Goal: Information Seeking & Learning: Learn about a topic

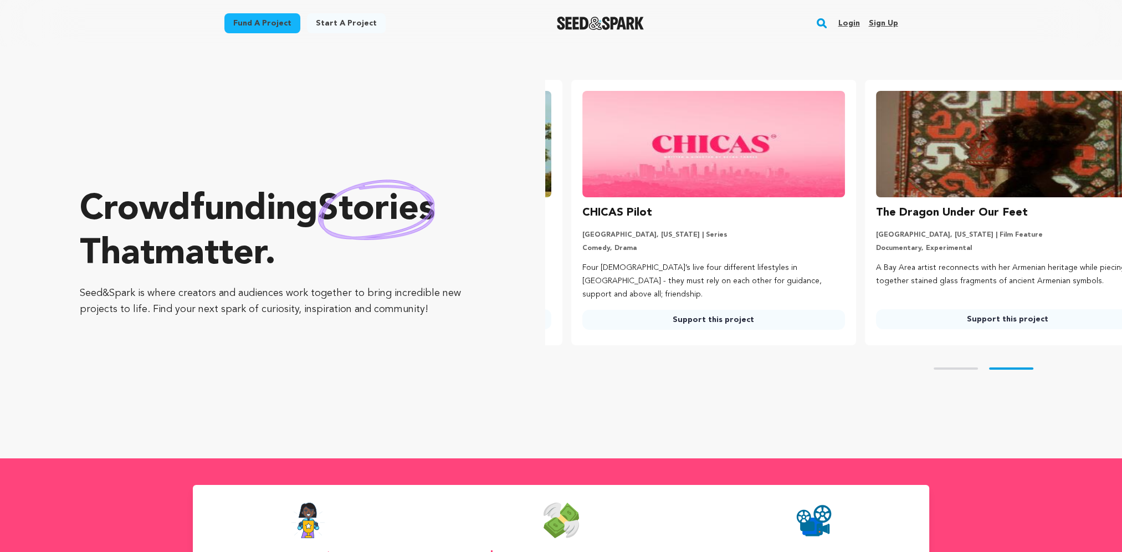
scroll to position [0, 302]
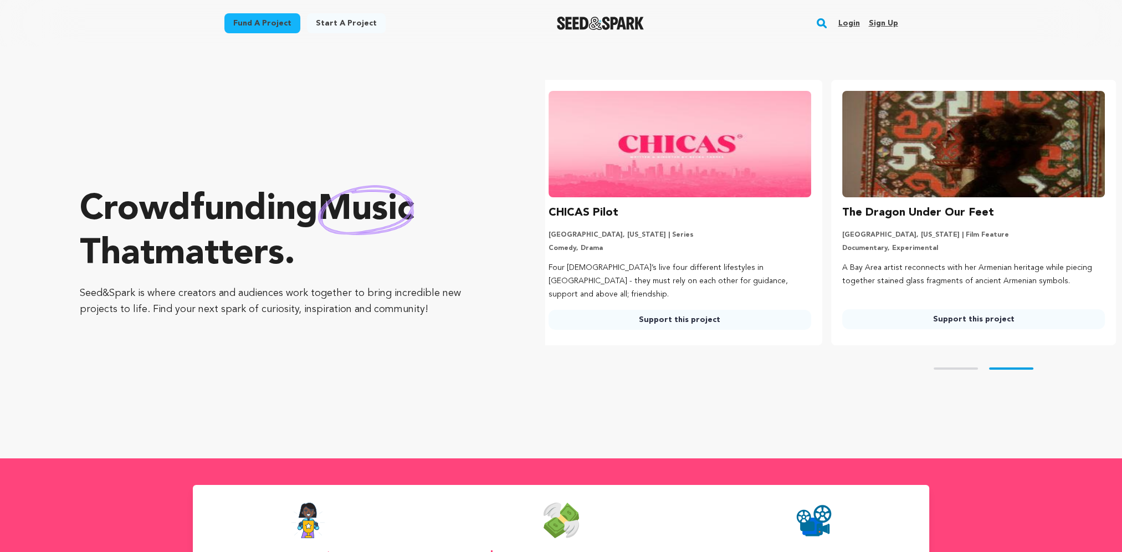
click at [822, 23] on rect "button" at bounding box center [821, 23] width 13 height 13
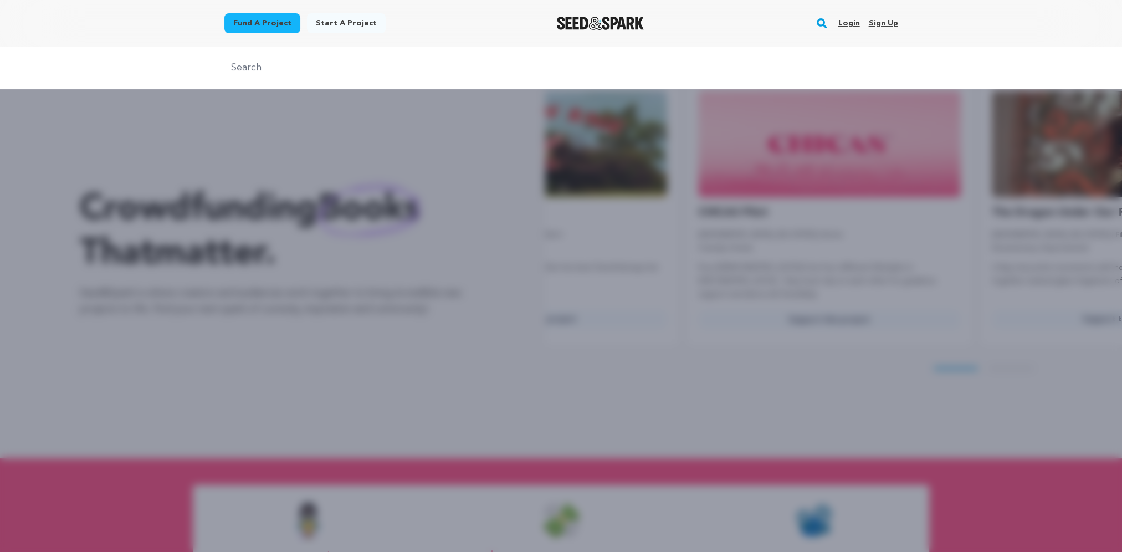
scroll to position [0, 0]
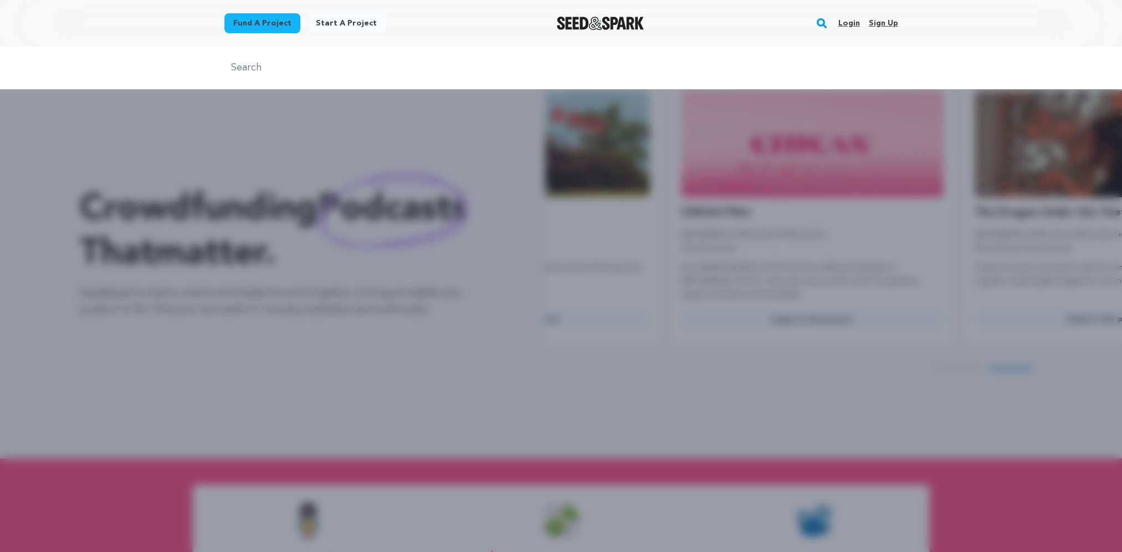
click at [328, 64] on input "text" at bounding box center [561, 68] width 674 height 16
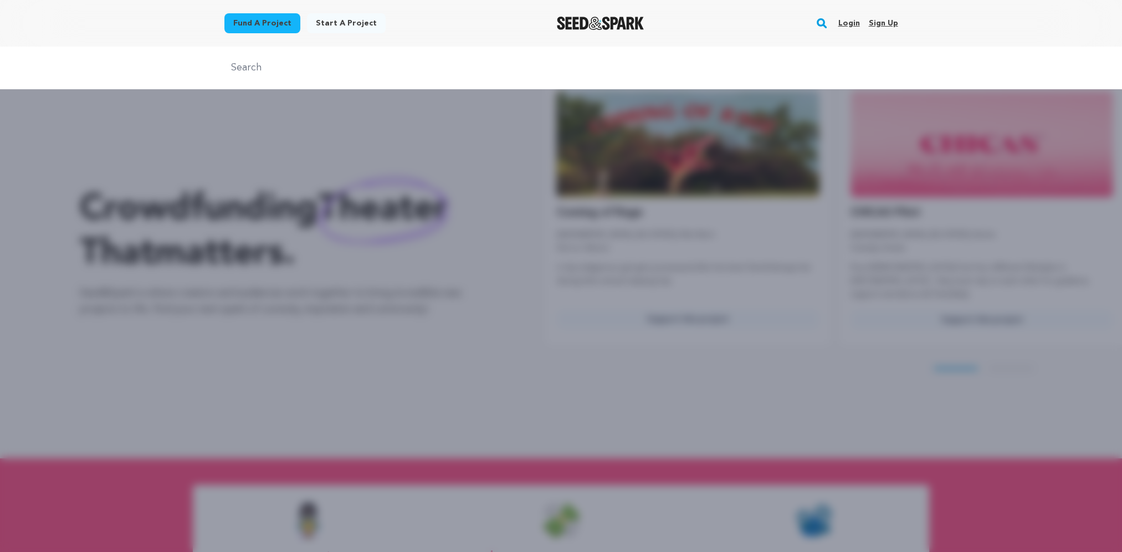
type input "back on time"
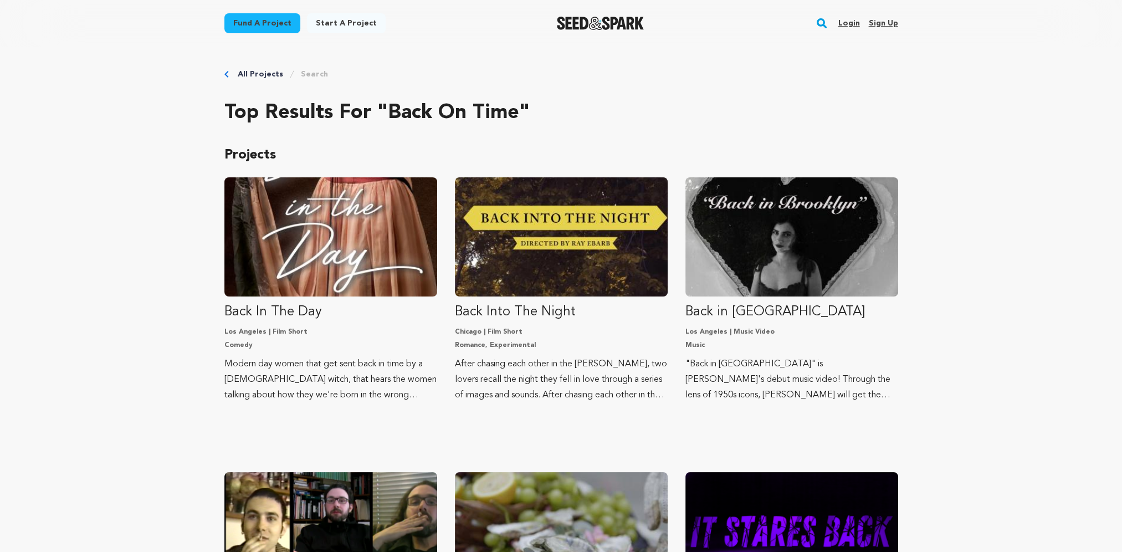
click at [825, 23] on rect "button" at bounding box center [821, 23] width 13 height 13
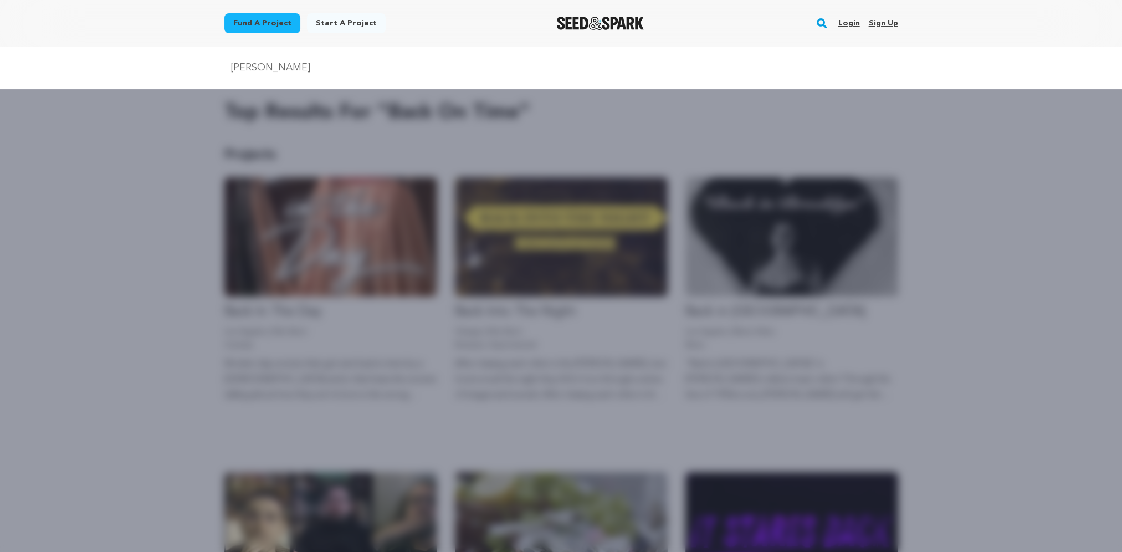
type input "mccaffety"
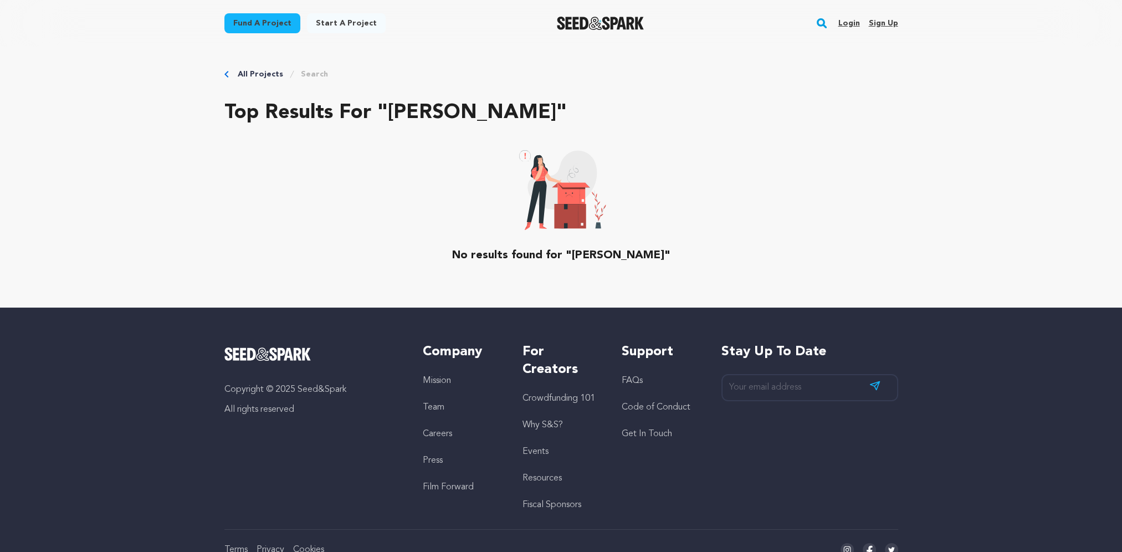
click at [822, 20] on rect "button" at bounding box center [821, 23] width 13 height 13
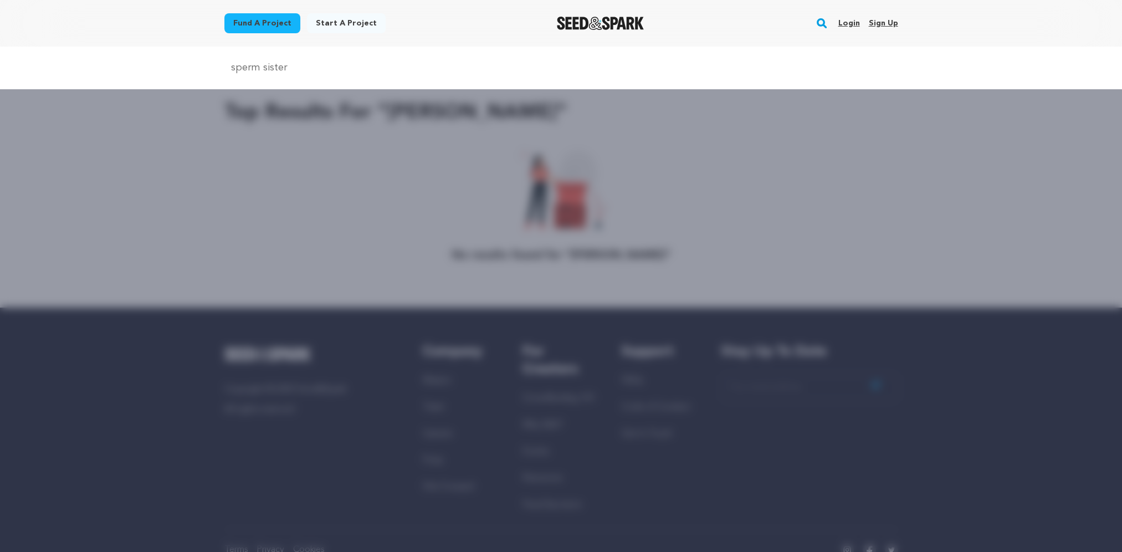
type input "sperm sister"
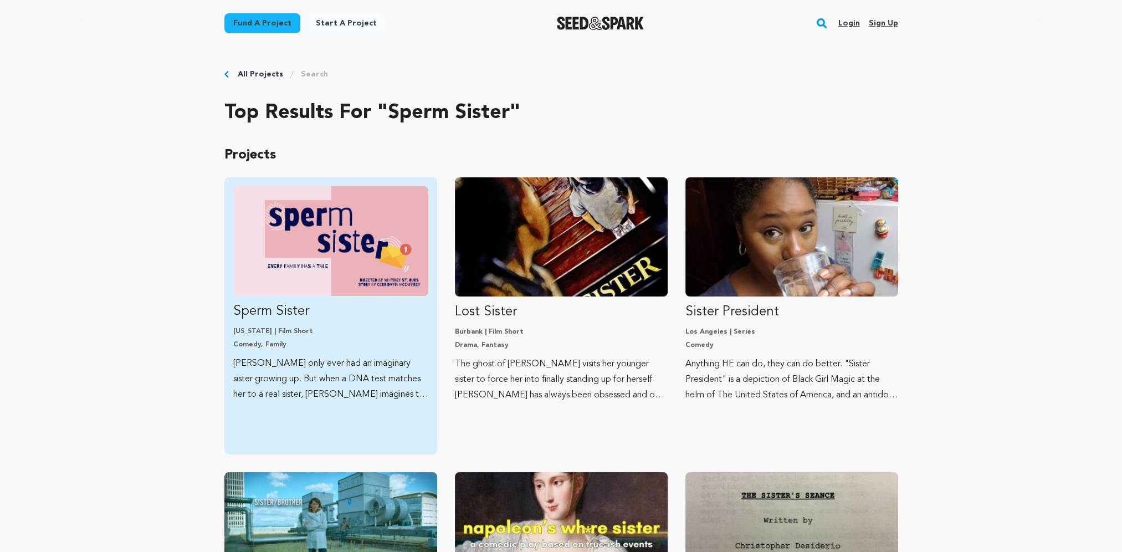
click at [362, 249] on img "Fund Sperm Sister" at bounding box center [330, 241] width 195 height 110
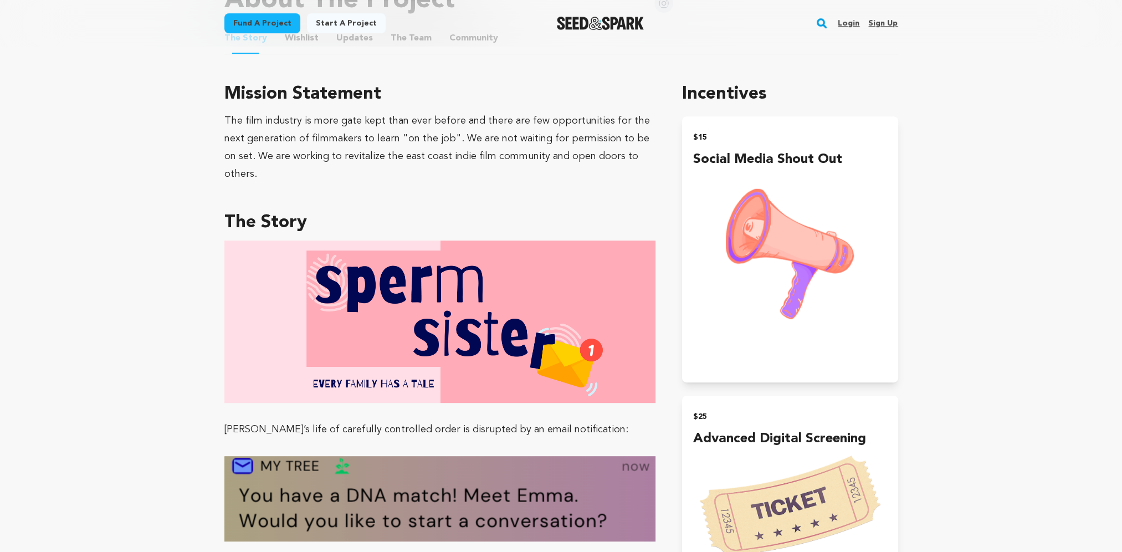
scroll to position [480, 0]
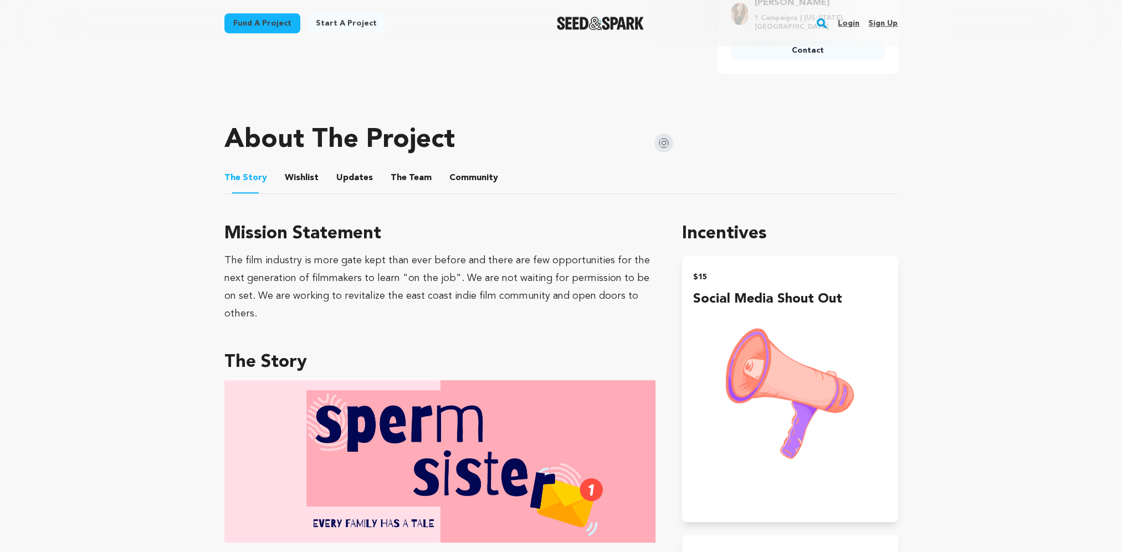
click at [405, 167] on button "The Team" at bounding box center [411, 180] width 27 height 27
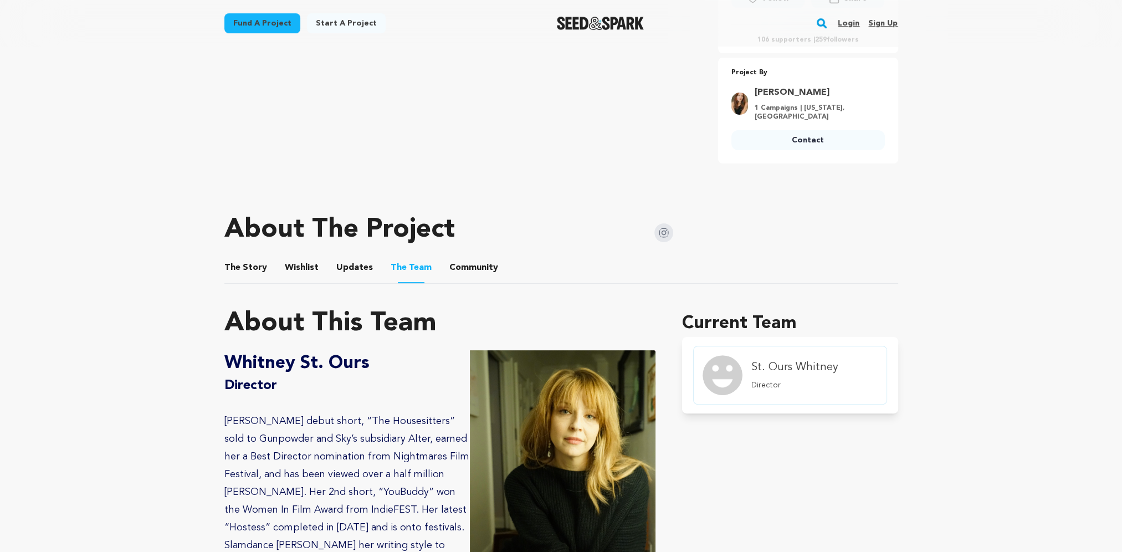
scroll to position [295, 0]
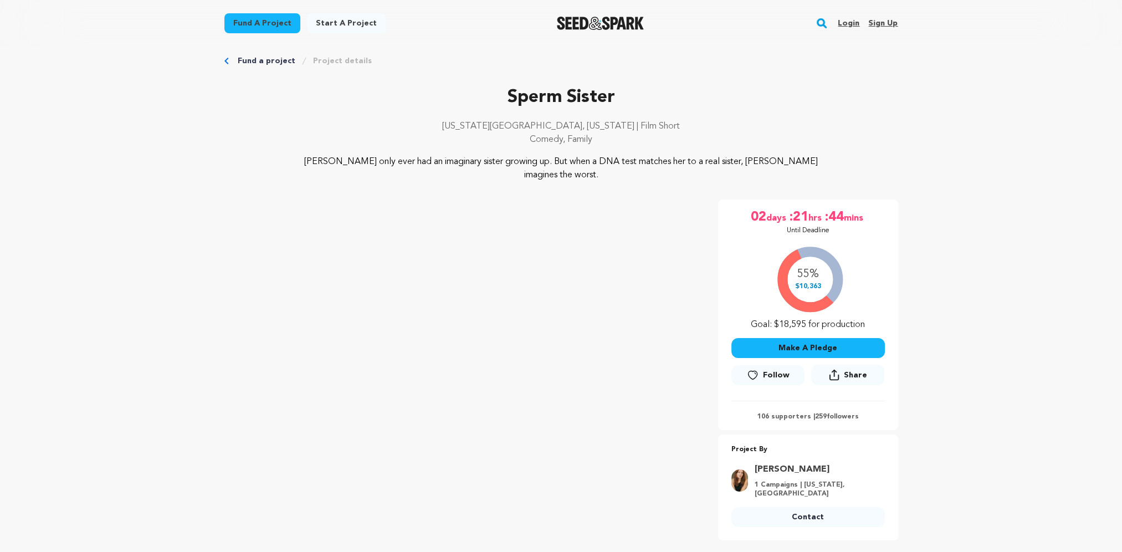
scroll to position [0, 0]
